Goal: Information Seeking & Learning: Find specific fact

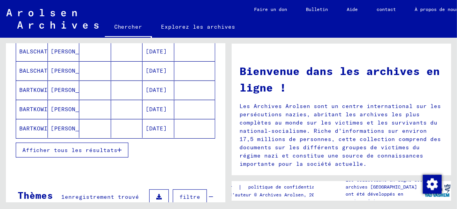
scroll to position [157, 0]
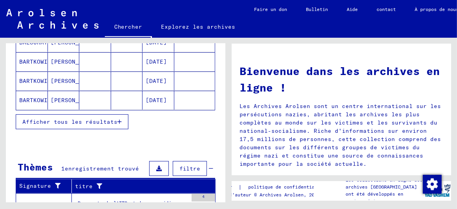
click at [108, 119] on font "Afficher tous les résultats" at bounding box center [69, 121] width 95 height 7
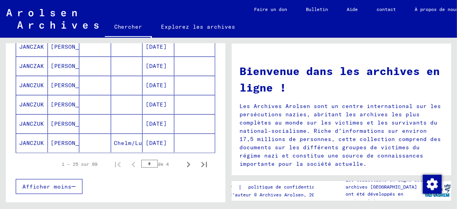
scroll to position [550, 0]
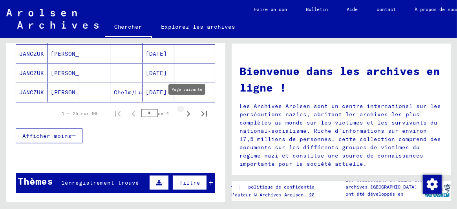
click at [183, 108] on icon "Page suivante" at bounding box center [188, 113] width 11 height 11
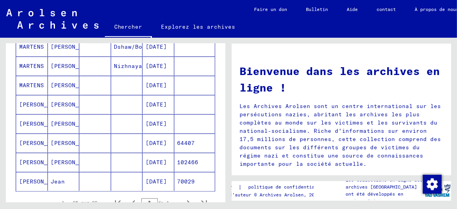
scroll to position [471, 0]
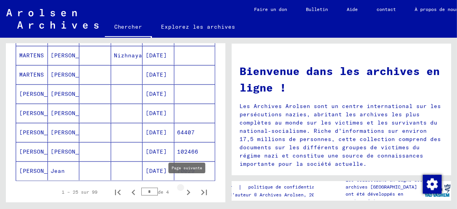
click at [187, 190] on icon "Page suivante" at bounding box center [189, 192] width 4 height 5
type input "*"
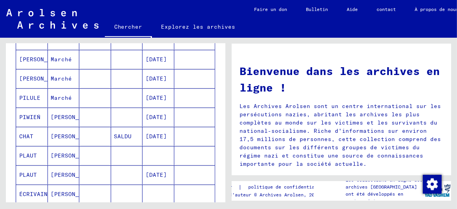
scroll to position [247, 0]
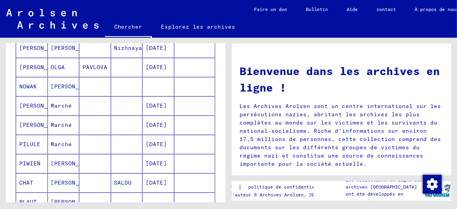
click at [51, 64] on font "OLGA" at bounding box center [58, 67] width 14 height 7
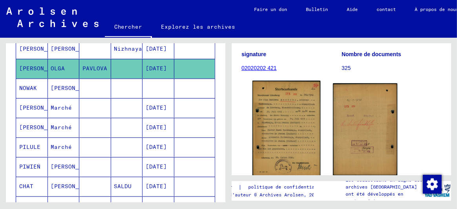
scroll to position [157, 0]
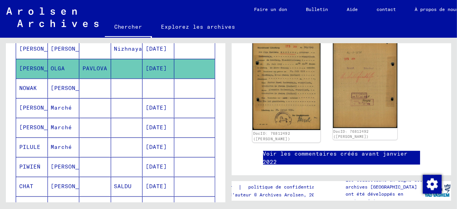
click at [278, 92] on img at bounding box center [287, 81] width 68 height 97
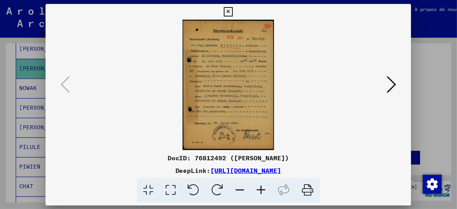
scroll to position [148, 0]
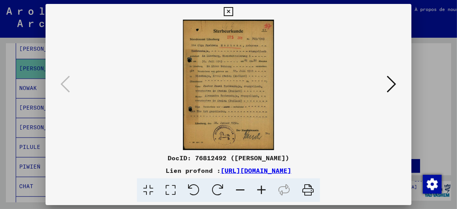
click at [260, 187] on icon at bounding box center [261, 190] width 21 height 24
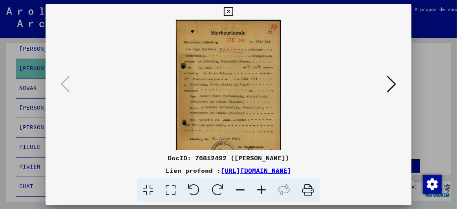
click at [260, 186] on icon at bounding box center [261, 190] width 21 height 24
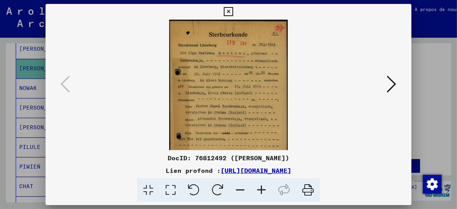
click at [393, 82] on icon at bounding box center [391, 84] width 9 height 19
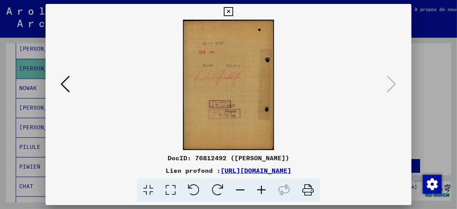
click at [228, 10] on icon at bounding box center [228, 11] width 9 height 9
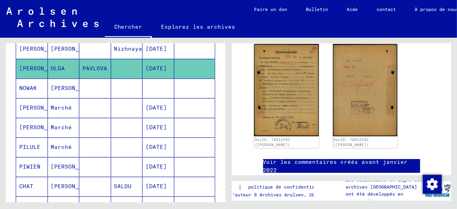
scroll to position [210, 0]
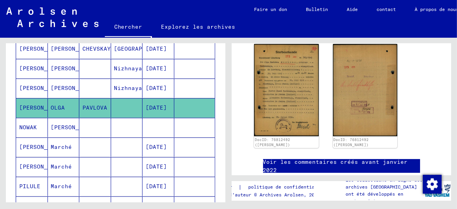
click at [127, 84] on font "Nizhnaya" at bounding box center [128, 87] width 28 height 7
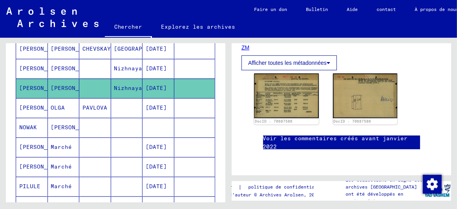
scroll to position [157, 0]
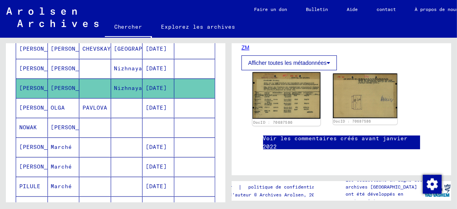
click at [287, 120] on font "DocID : 70687586" at bounding box center [273, 122] width 40 height 5
